Goal: Transaction & Acquisition: Purchase product/service

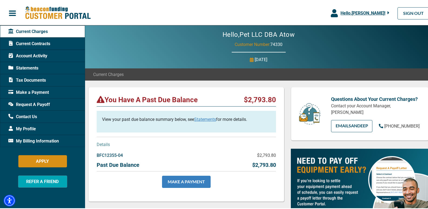
click at [184, 182] on link "MAKE A PAYMENT" at bounding box center [186, 181] width 49 height 12
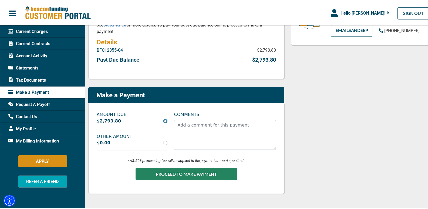
scroll to position [99, 0]
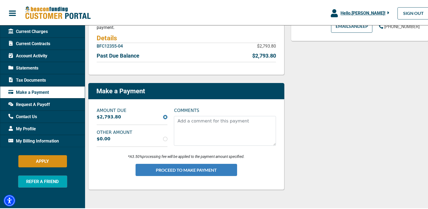
click at [183, 170] on button "PROCEED TO MAKE PAYMENT" at bounding box center [187, 169] width 102 height 12
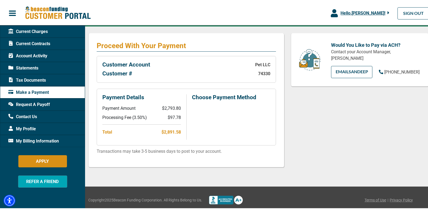
scroll to position [87, 0]
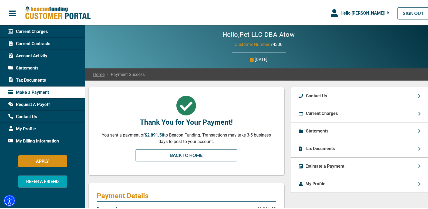
click at [26, 68] on span "Statements" at bounding box center [23, 67] width 30 height 6
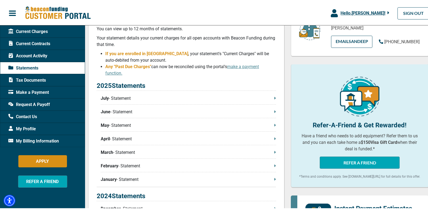
scroll to position [85, 0]
drag, startPoint x: 101, startPoint y: 111, endPoint x: 120, endPoint y: 113, distance: 19.0
click at [120, 113] on p "June - Statement" at bounding box center [188, 110] width 175 height 6
